Goal: Task Accomplishment & Management: Use online tool/utility

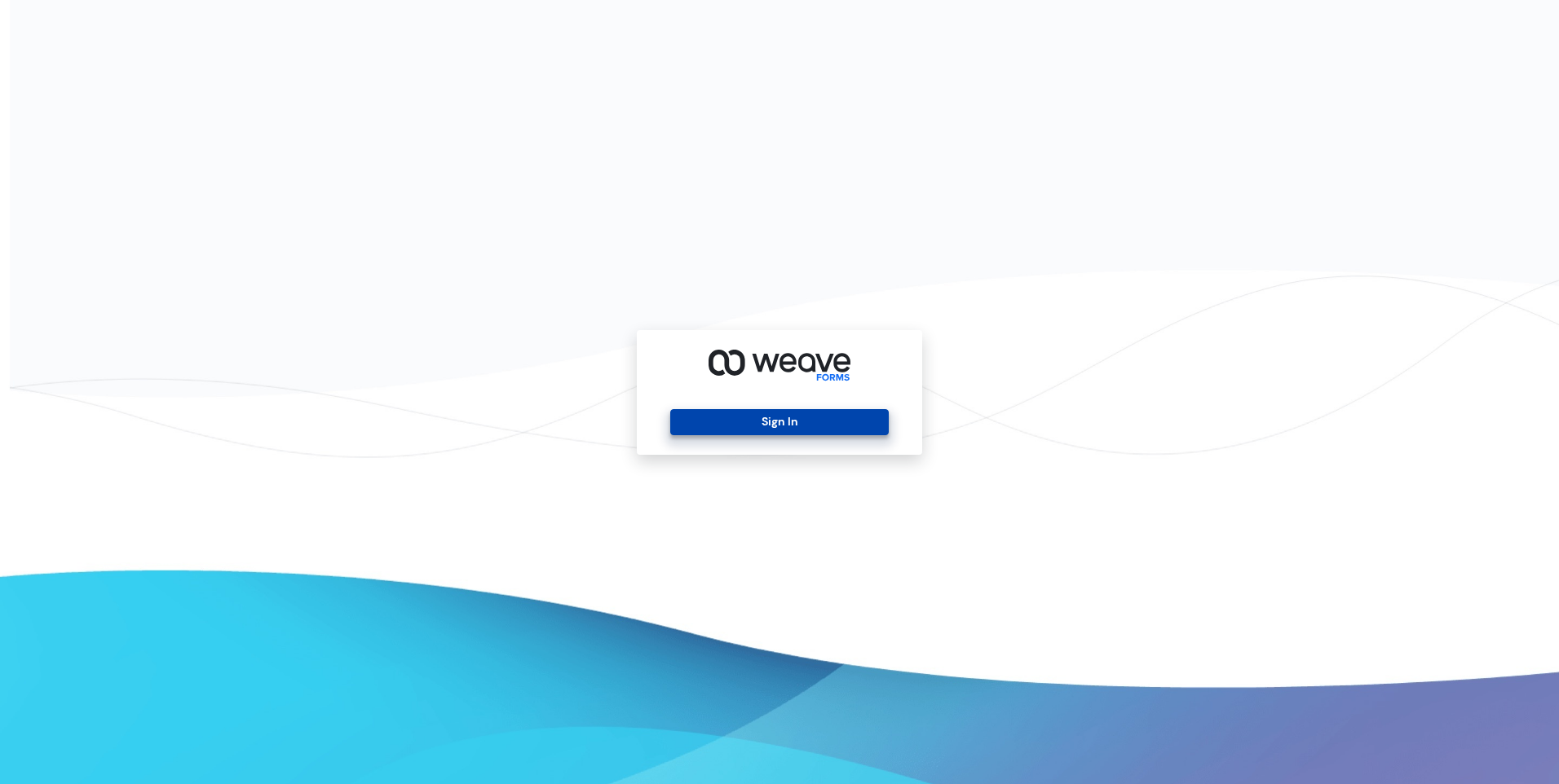
click at [765, 423] on button "Sign In" at bounding box center [779, 421] width 217 height 26
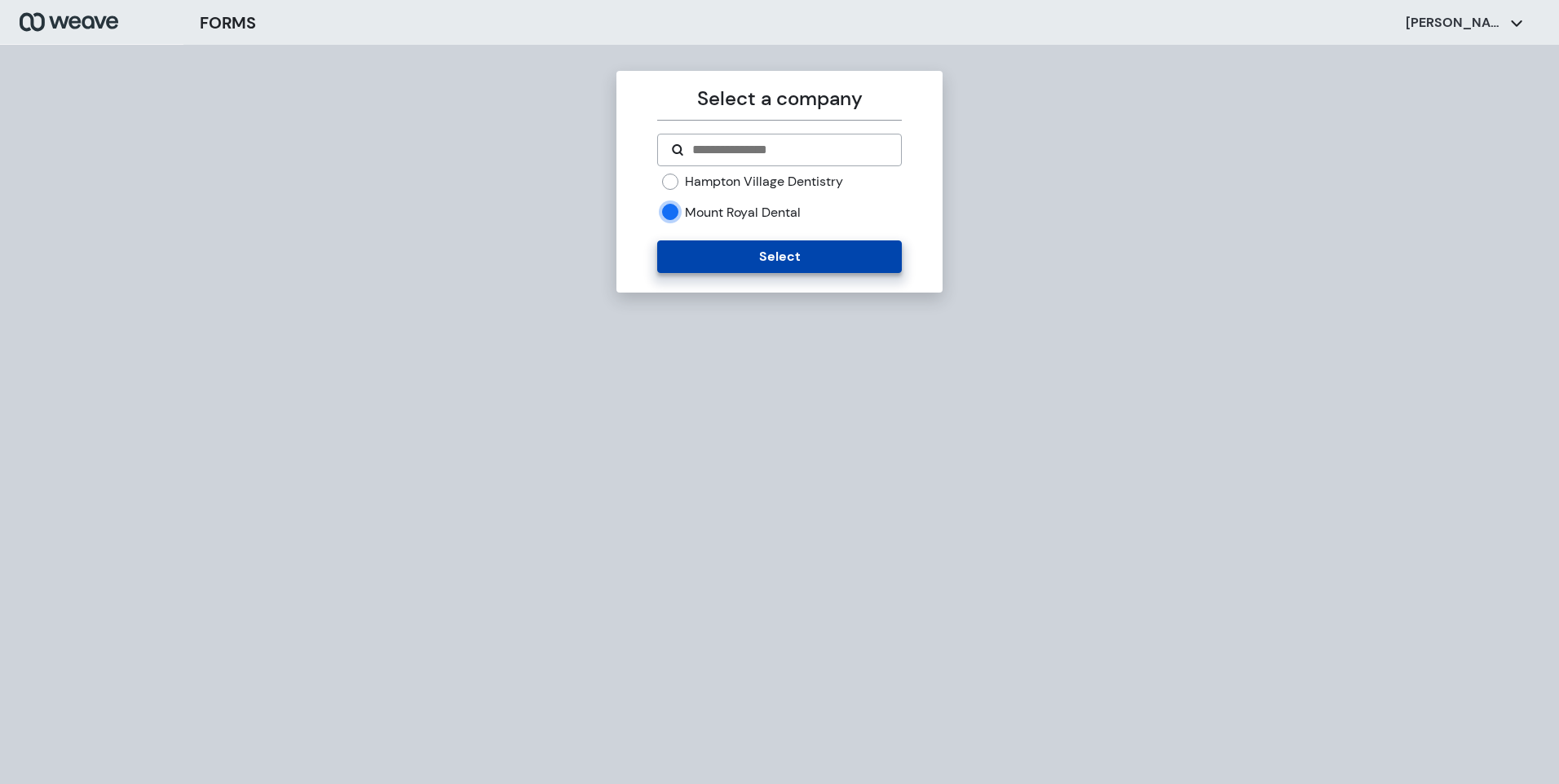
click at [741, 257] on button "Select" at bounding box center [780, 256] width 244 height 32
